Goal: Task Accomplishment & Management: Use online tool/utility

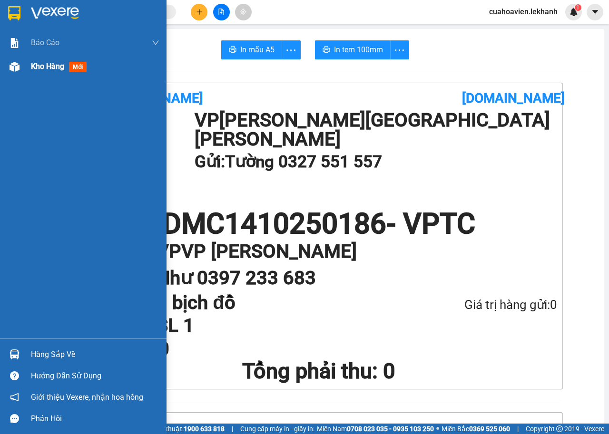
click at [48, 70] on span "Kho hàng" at bounding box center [47, 66] width 33 height 9
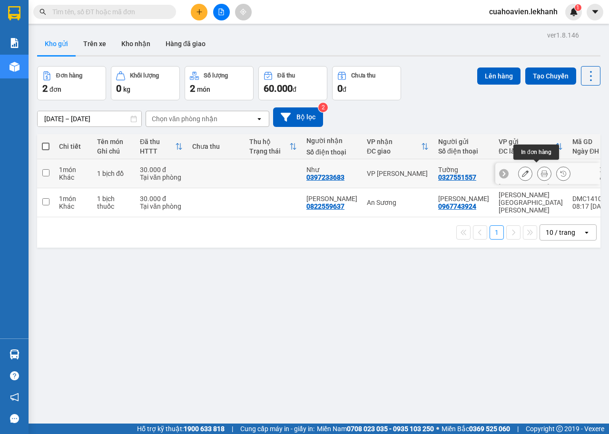
click at [542, 168] on button at bounding box center [543, 173] width 13 height 17
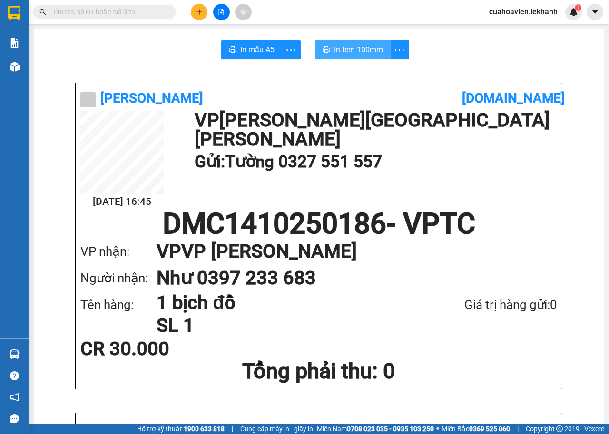
click at [346, 47] on span "In tem 100mm" at bounding box center [358, 50] width 49 height 12
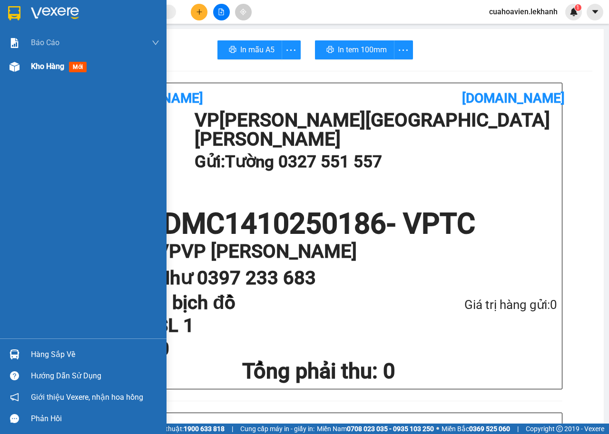
click at [27, 67] on div "Kho hàng mới" at bounding box center [83, 67] width 166 height 24
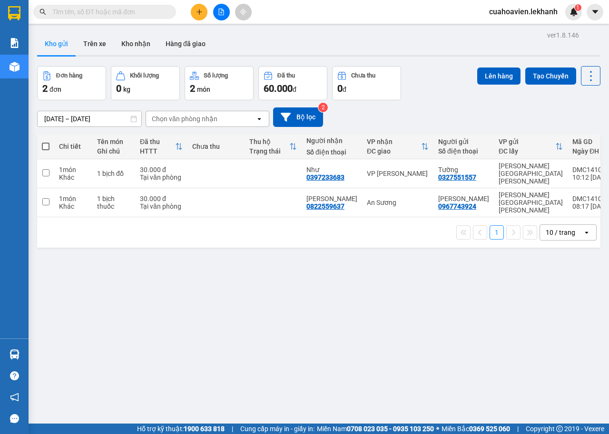
click at [84, 19] on div "Kết quả tìm kiếm ( 0 ) Bộ lọc No Data" at bounding box center [92, 12] width 185 height 17
click at [89, 11] on input "text" at bounding box center [108, 12] width 112 height 10
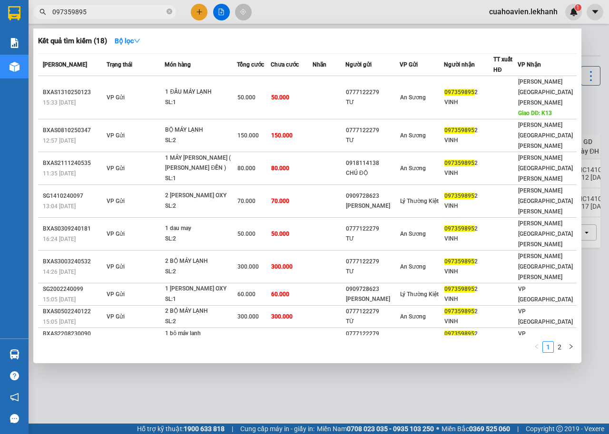
type input "0973598952"
click at [170, 11] on icon "close-circle" at bounding box center [169, 12] width 6 height 6
